Goal: Information Seeking & Learning: Find specific fact

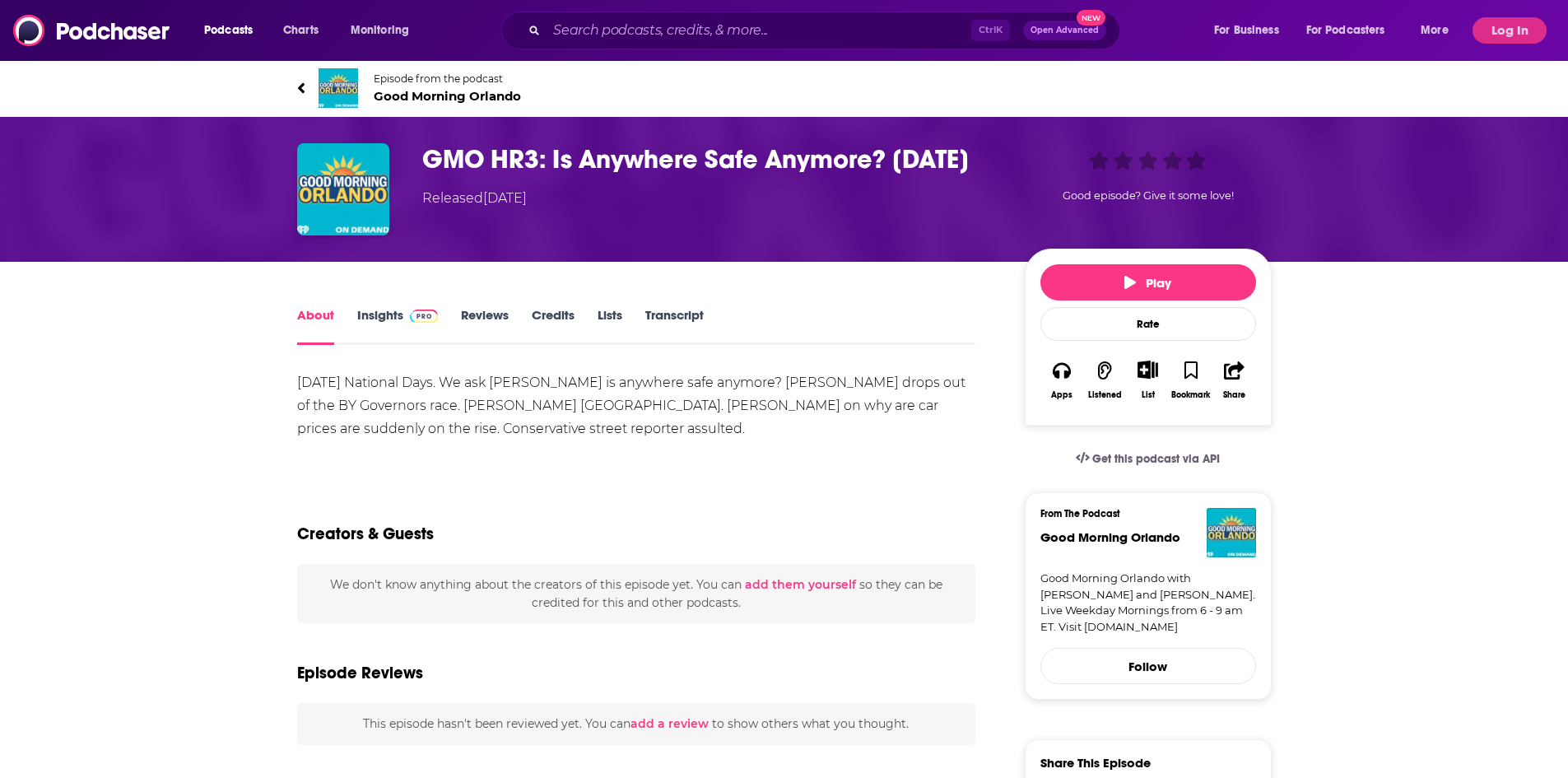
click at [682, 315] on link "Transcript" at bounding box center [674, 326] width 59 height 38
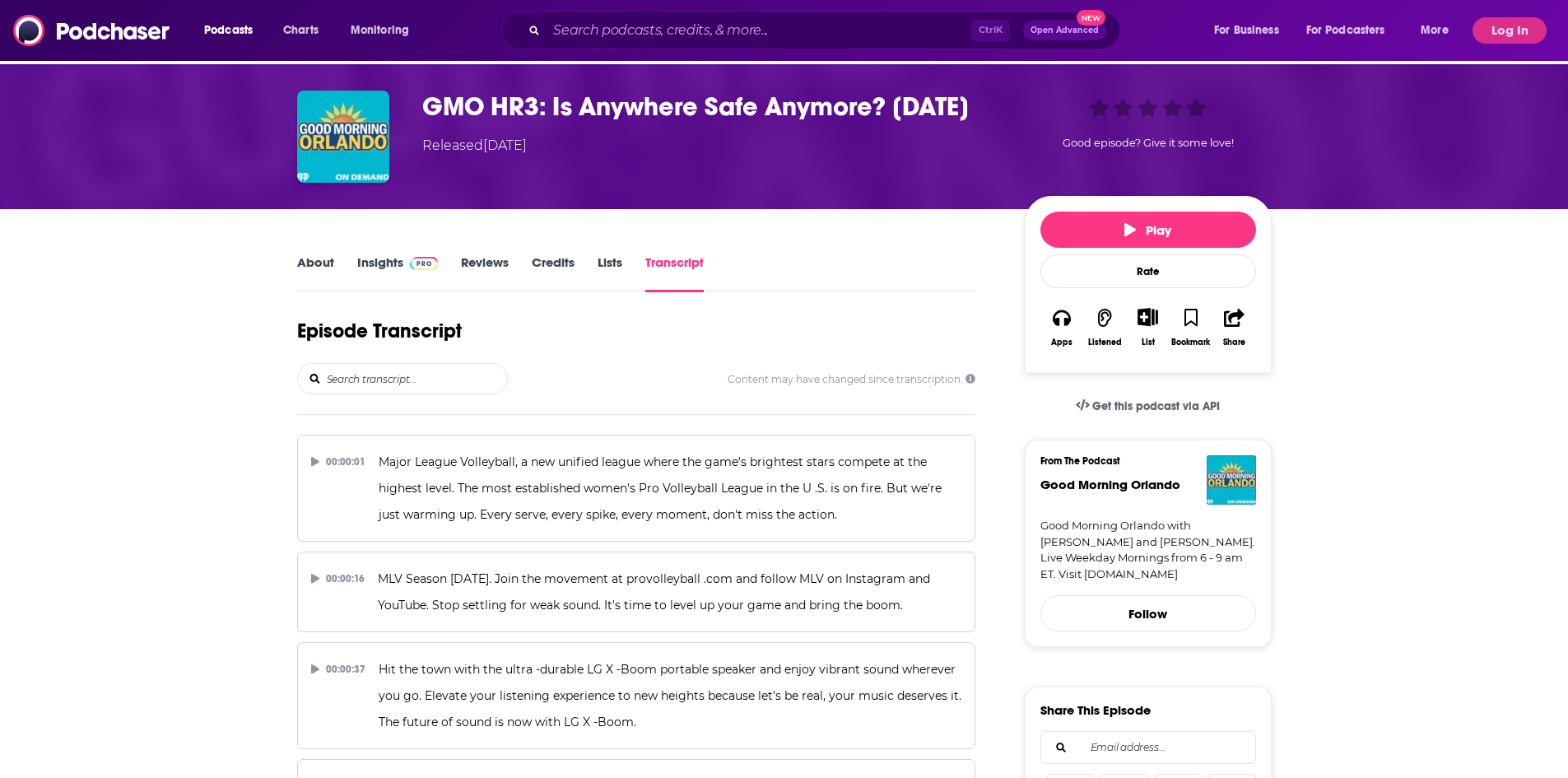
scroll to position [82, 0]
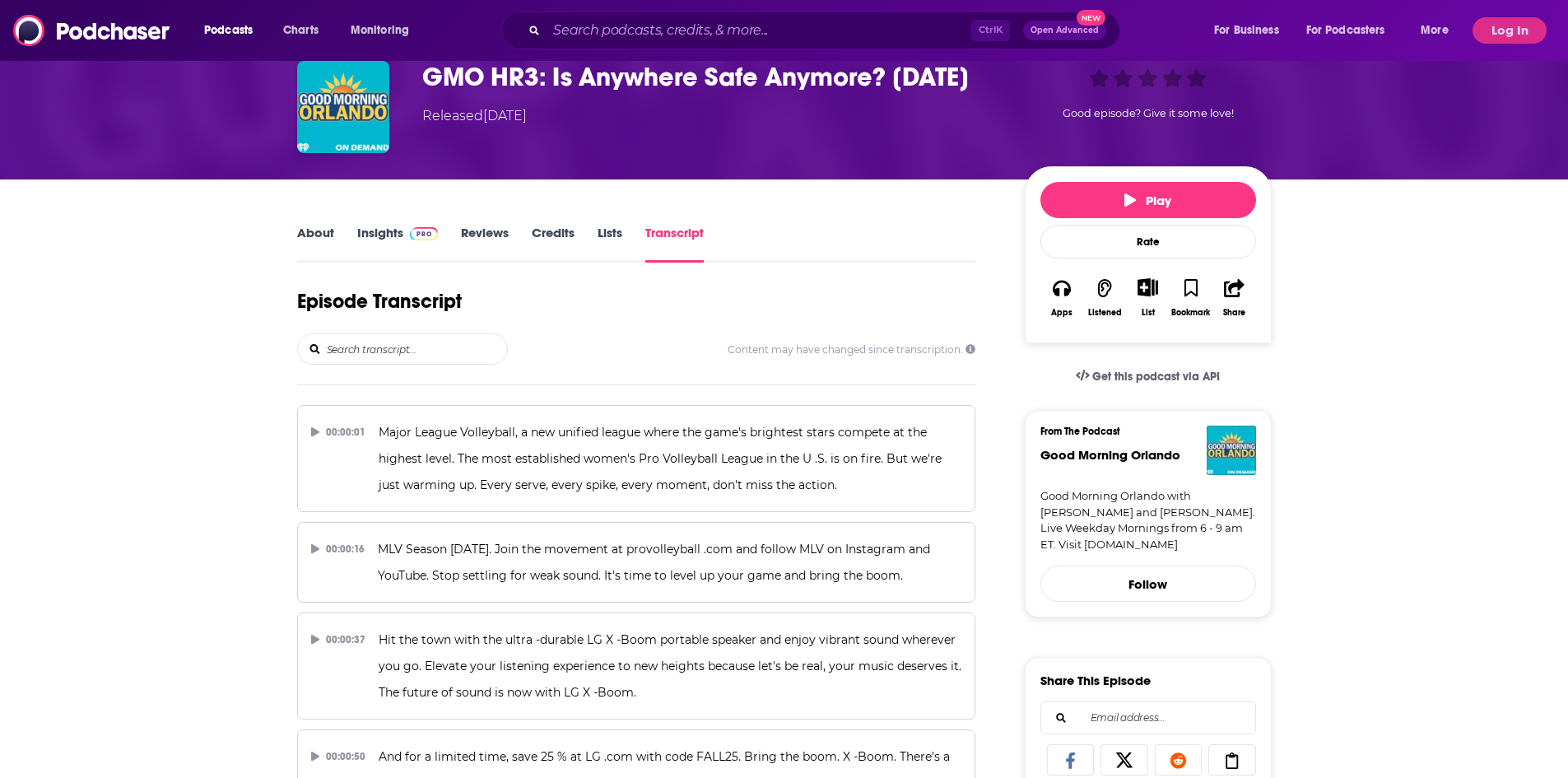
click at [379, 349] on input "search" at bounding box center [416, 349] width 182 height 29
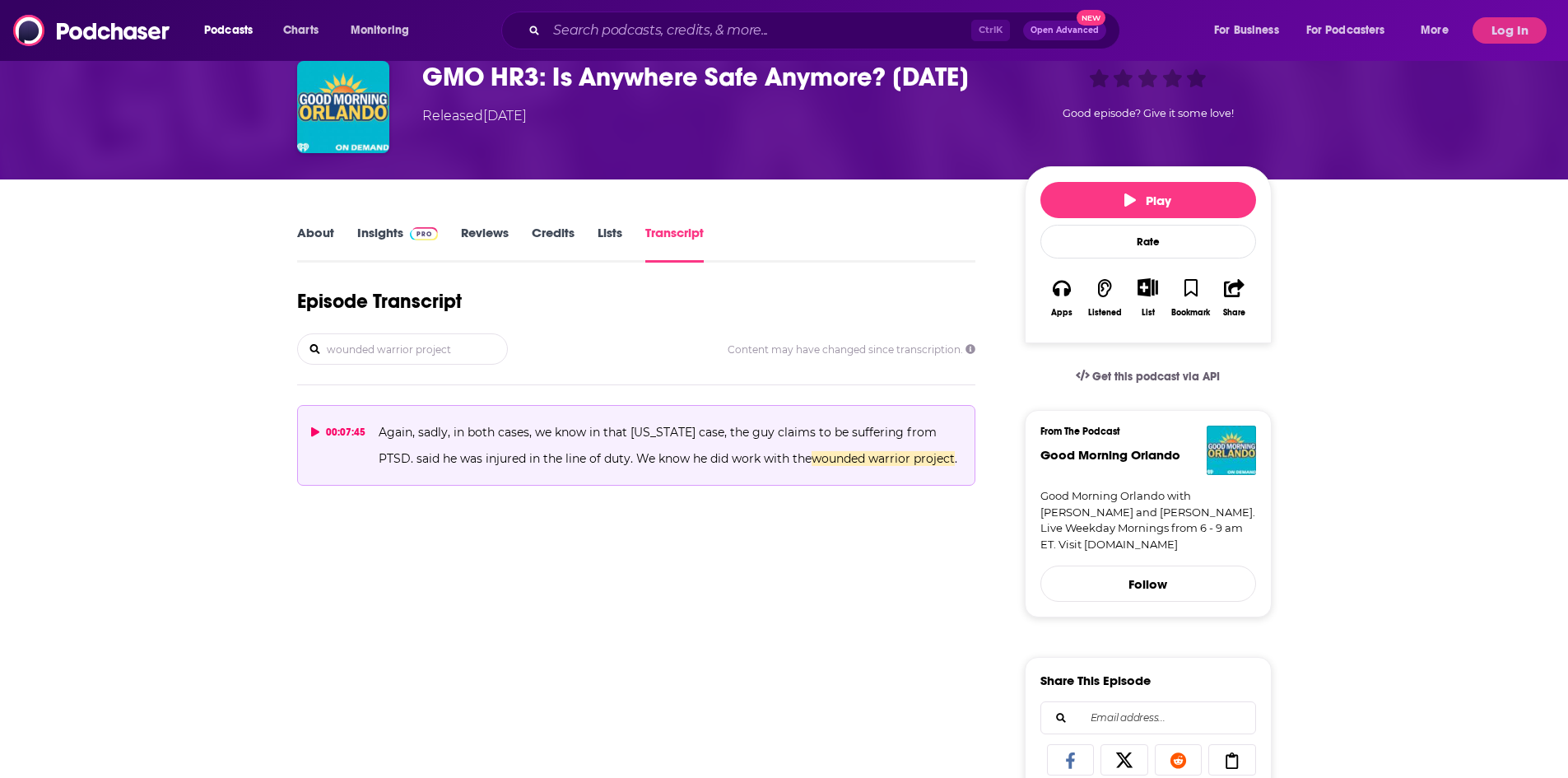
type input "wounded warrior project"
click at [733, 440] on p "Again, sadly, in both cases, we know in that [US_STATE] case, the guy claims to…" at bounding box center [670, 445] width 583 height 53
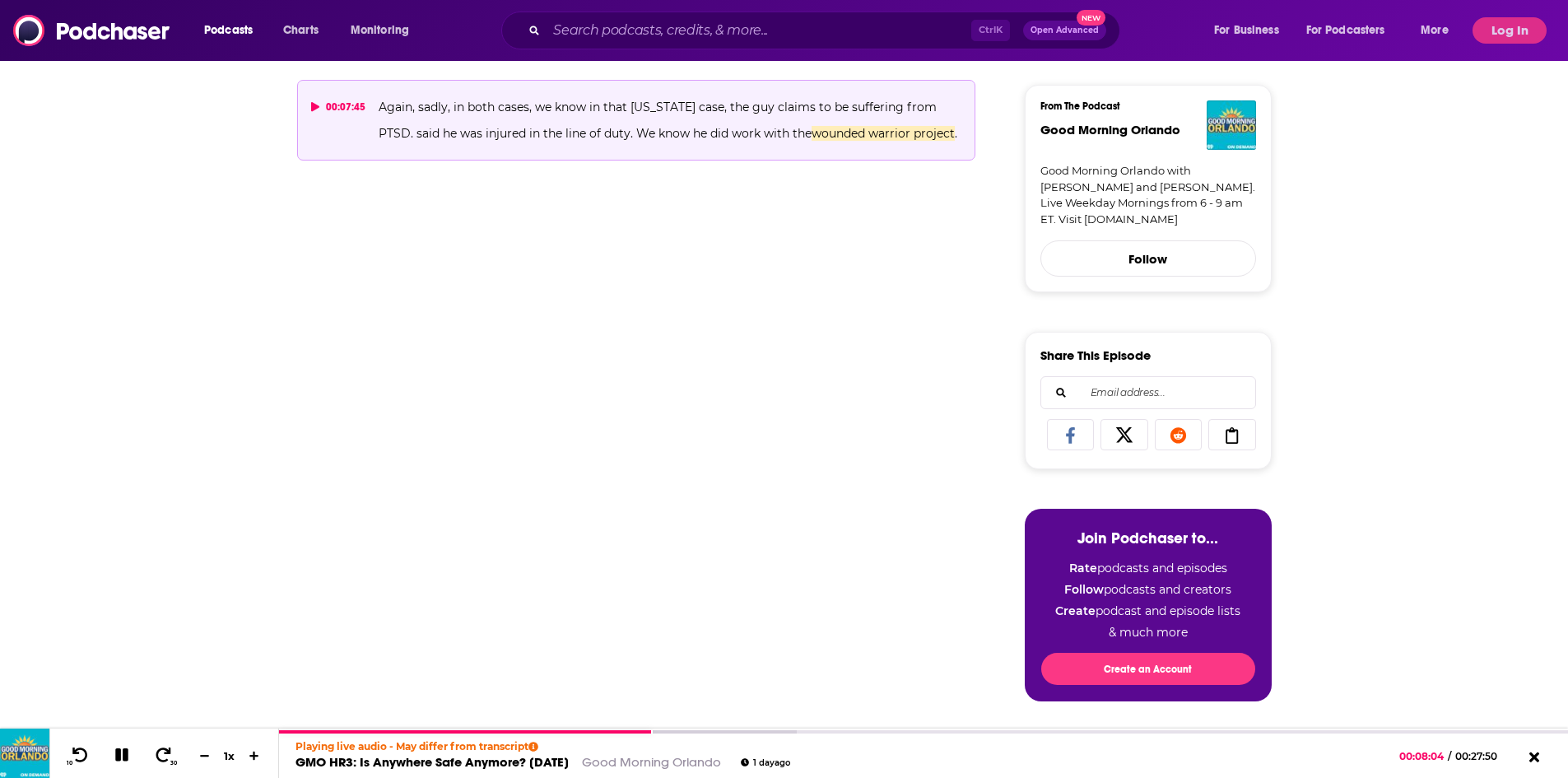
scroll to position [412, 0]
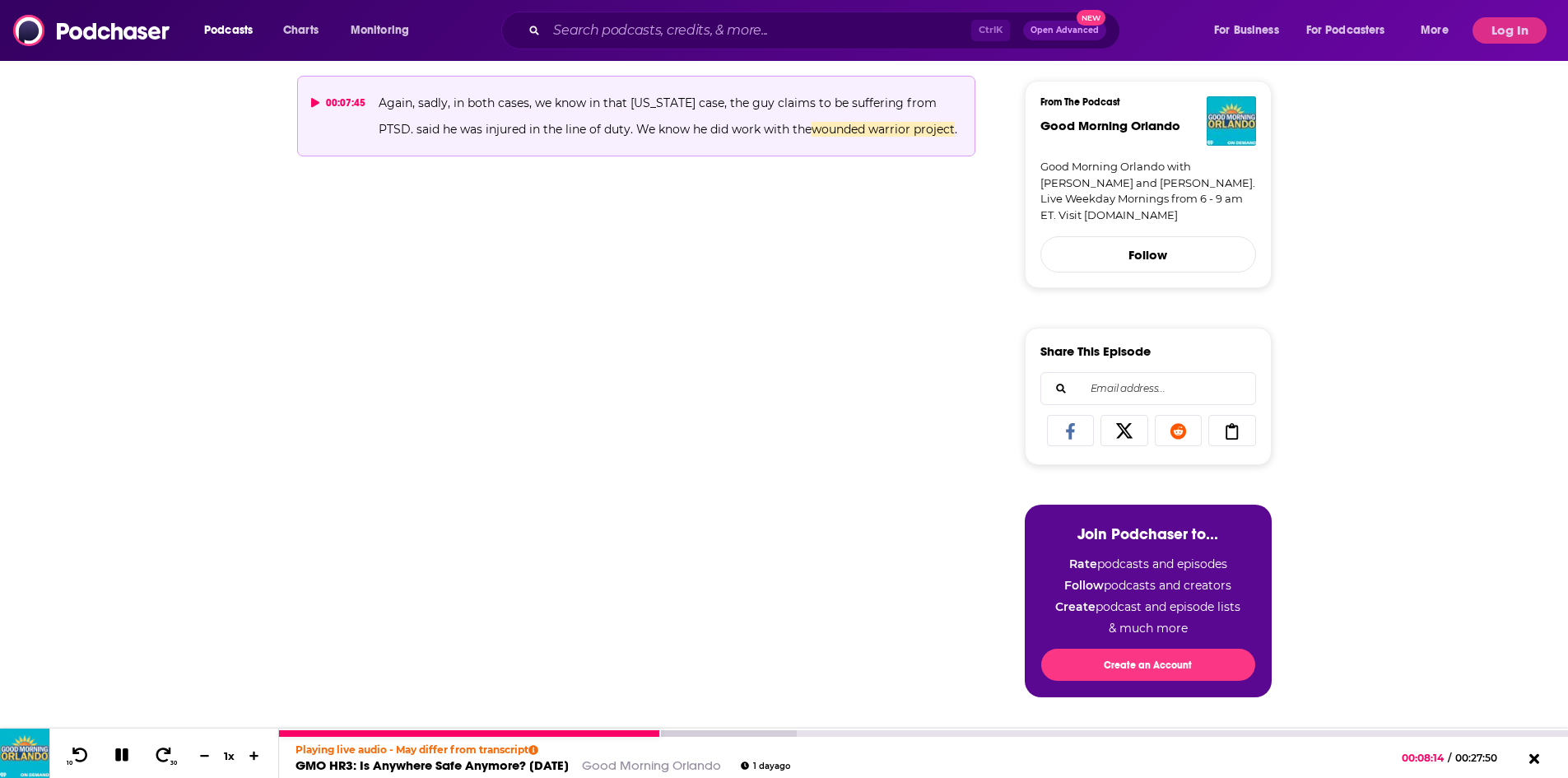
click at [124, 755] on icon at bounding box center [121, 755] width 13 height 13
